Goal: Communication & Community: Answer question/provide support

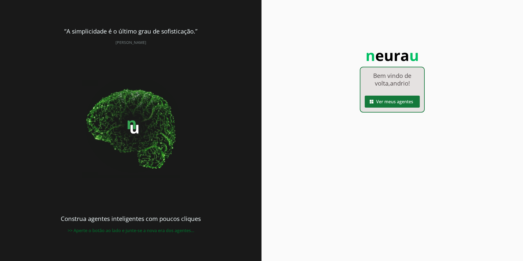
click at [398, 100] on span at bounding box center [392, 101] width 55 height 13
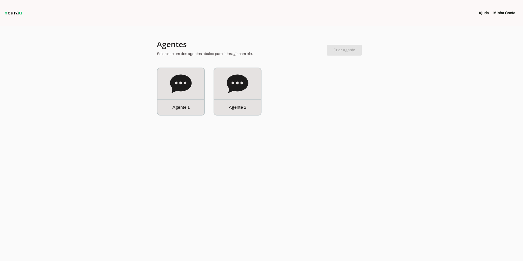
click at [263, 89] on div "Agente 1 Agente 2" at bounding box center [261, 92] width 209 height 48
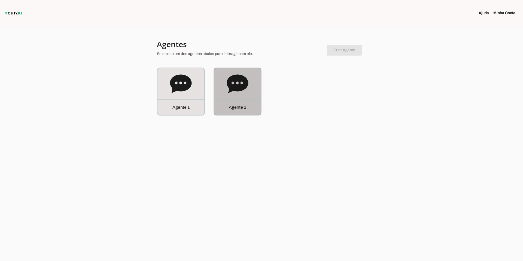
click at [230, 85] on icon at bounding box center [238, 83] width 22 height 19
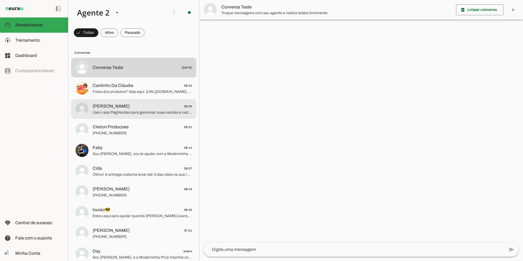
scroll to position [2, 0]
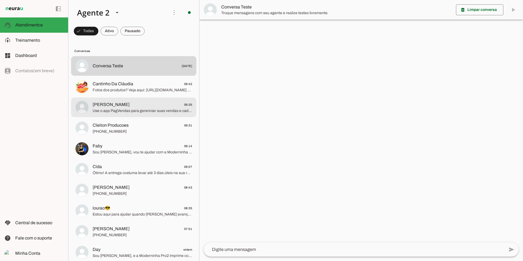
click at [124, 113] on span "Use o app PagVendas para gerenciar suas vendas e cadastro da maquininha." at bounding box center [142, 110] width 99 height 5
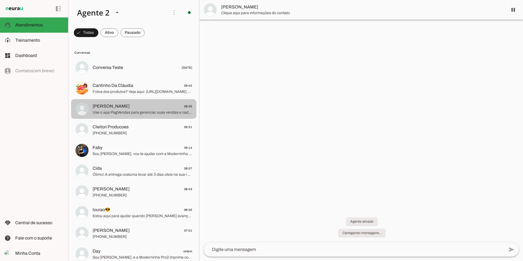
scroll to position [2, 0]
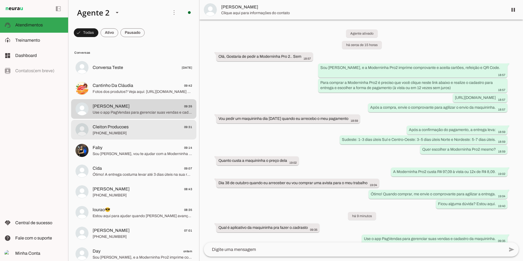
click at [161, 134] on span "[PHONE_NUMBER]" at bounding box center [142, 132] width 99 height 5
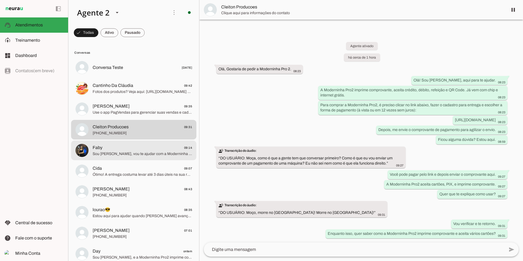
click at [156, 148] on span "Faby 09:14" at bounding box center [142, 147] width 99 height 7
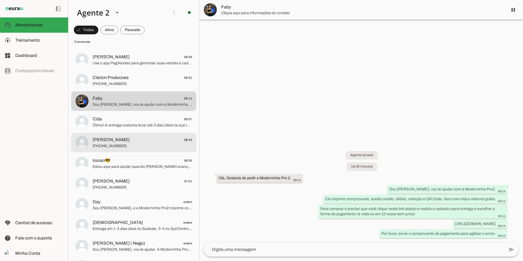
scroll to position [61, 0]
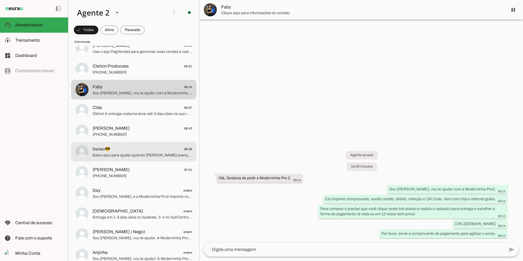
click at [156, 149] on span "lourao😎 08:35" at bounding box center [142, 149] width 99 height 7
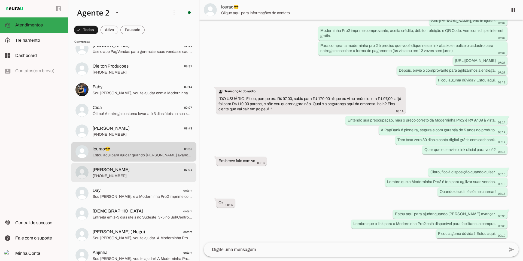
click at [151, 164] on md-item "[PERSON_NAME] 07:01 [PHONE_NUMBER]" at bounding box center [133, 173] width 125 height 20
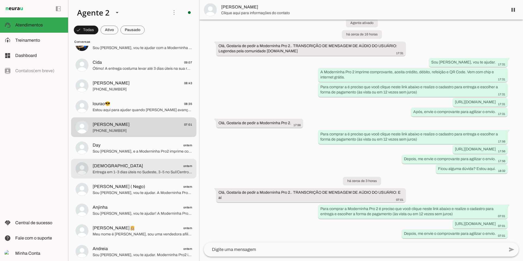
click at [151, 164] on span "[DEMOGRAPHIC_DATA] ontem" at bounding box center [142, 166] width 99 height 7
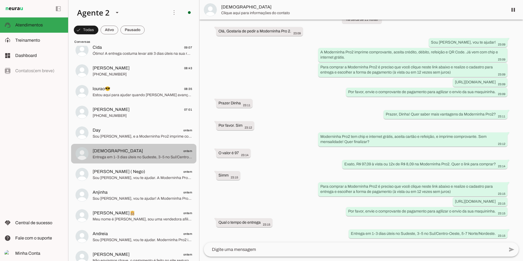
scroll to position [124, 0]
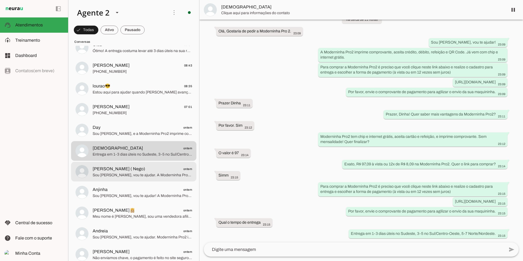
click at [151, 164] on md-item "[PERSON_NAME] ( Nego) ontem Sou [PERSON_NAME], vou te ajudar. A Moderninha Pro2…" at bounding box center [133, 172] width 125 height 20
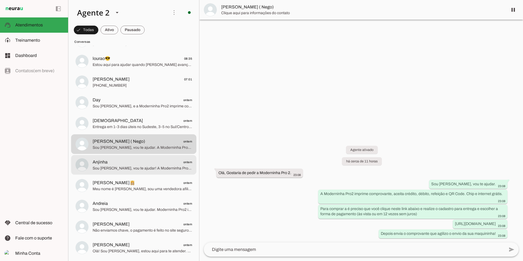
click at [151, 164] on span "Anjinha ontem" at bounding box center [142, 162] width 99 height 7
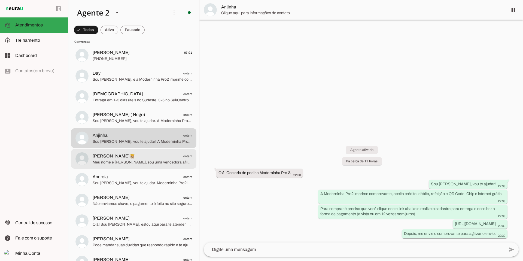
click at [151, 164] on span "Meu nome é [PERSON_NAME], sou uma vendedora afiliada PagBank. A Moderninha Pro2…" at bounding box center [142, 162] width 99 height 5
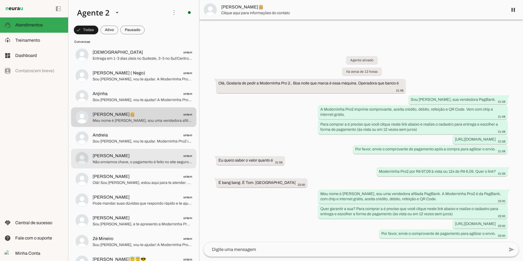
click at [151, 164] on span "Não enviamos chave, o pagamento é feito no site seguro após cadastro. Já acesso…" at bounding box center [142, 161] width 99 height 5
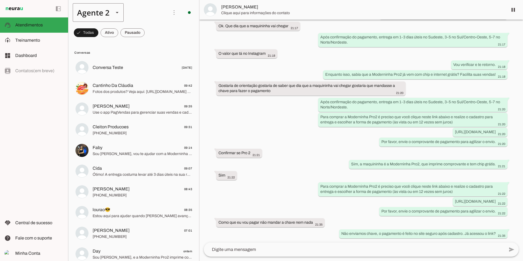
click at [115, 13] on slot at bounding box center [117, 12] width 7 height 7
click at [145, 28] on md-item "Agente 1" at bounding box center [170, 34] width 51 height 15
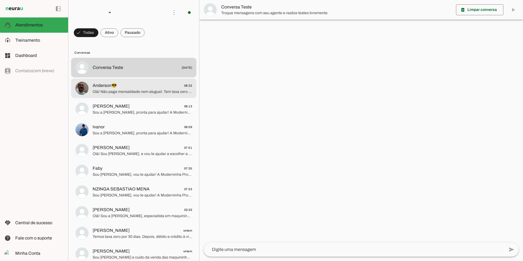
click at [150, 88] on span "Anderson😎 08:32" at bounding box center [142, 85] width 99 height 7
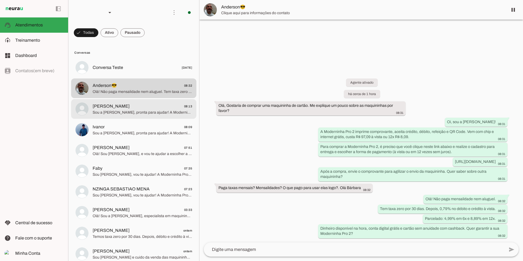
click at [143, 109] on span "[PERSON_NAME] 08:13" at bounding box center [142, 106] width 99 height 7
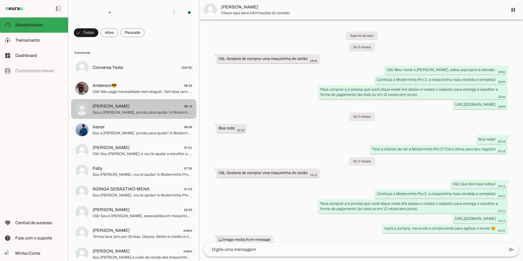
scroll to position [917, 0]
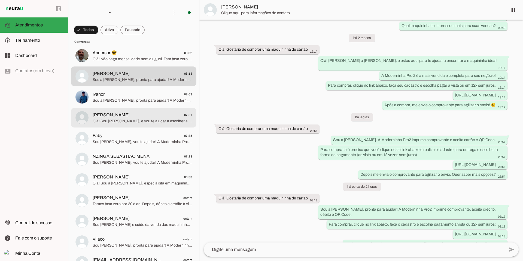
click at [142, 110] on md-item "[PERSON_NAME] 07:51 Olá! Sou [PERSON_NAME], e vou te ajudar a escolher a melhor…" at bounding box center [133, 118] width 125 height 20
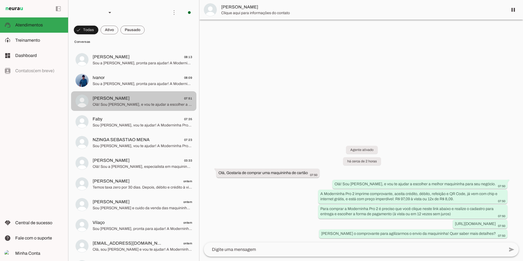
click at [142, 110] on md-item "[PERSON_NAME] 07:51 Olá! Sou [PERSON_NAME], e vou te ajudar a escolher a melhor…" at bounding box center [133, 101] width 125 height 20
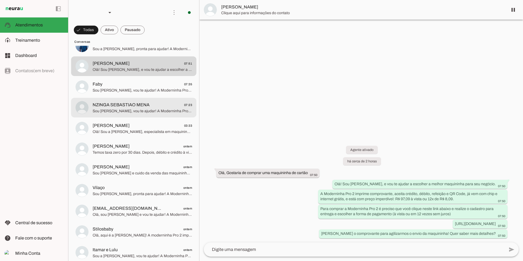
click at [142, 110] on div at bounding box center [142, 107] width 99 height 13
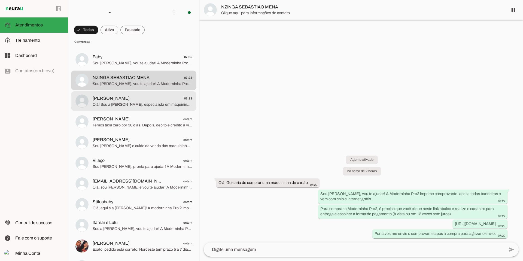
click at [142, 110] on md-item "[PERSON_NAME] 03:33 Olá! Sou a [PERSON_NAME], especialista em maquininhas PagBa…" at bounding box center [133, 101] width 125 height 20
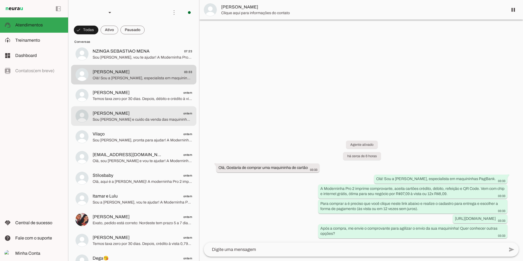
click at [142, 110] on md-item "[PERSON_NAME] ontem Sou [PERSON_NAME] e cuido da venda das maquininhas PagBank.…" at bounding box center [133, 116] width 125 height 20
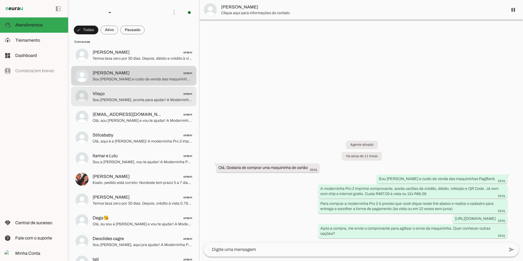
click at [142, 110] on md-item "[EMAIL_ADDRESS][DOMAIN_NAME] ontem [PERSON_NAME], sou [PERSON_NAME] e vou te aj…" at bounding box center [133, 117] width 125 height 20
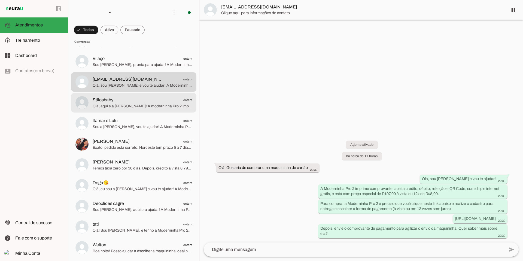
click at [142, 110] on md-item "Stilosbaby ontem Olá, aqui é a [PERSON_NAME]! A moderninha Pro 2 imprime compro…" at bounding box center [133, 103] width 125 height 20
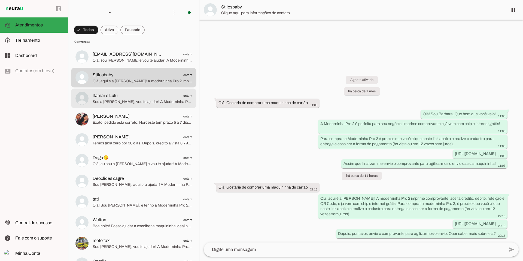
click at [142, 108] on md-item "Itamar e Lulu ontem Sou a [PERSON_NAME], vou te ajudar! A Moderninha Pro2 impri…" at bounding box center [133, 99] width 125 height 20
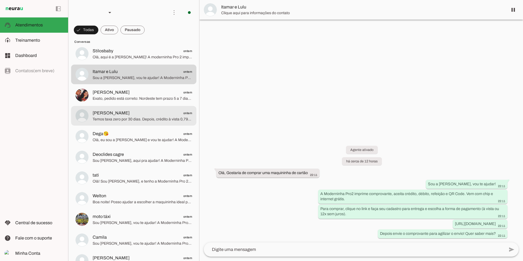
click at [142, 110] on span "[PERSON_NAME] ontem" at bounding box center [142, 113] width 99 height 7
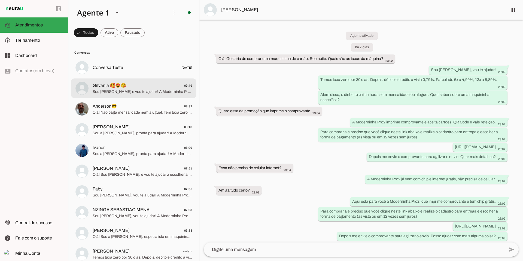
click at [154, 91] on span "Sou [PERSON_NAME] e vou te ajudar! A Moderninha Pro 2 imprime comprovante e ace…" at bounding box center [142, 91] width 99 height 5
